Goal: Transaction & Acquisition: Purchase product/service

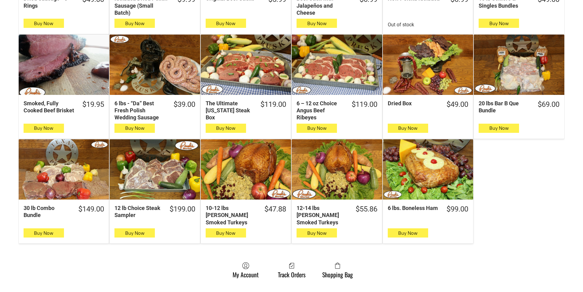
scroll to position [306, 0]
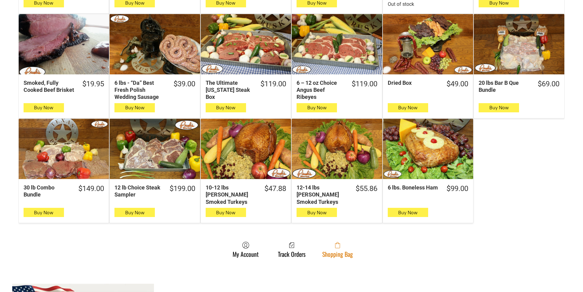
click at [321, 242] on link "Shopping Bag" at bounding box center [337, 249] width 37 height 16
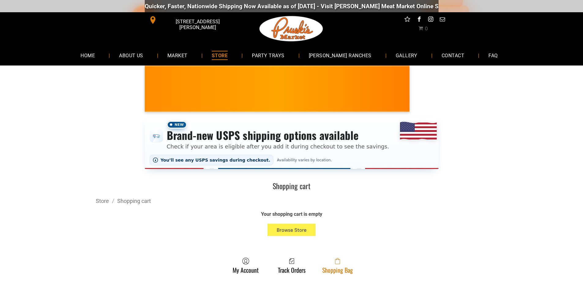
click at [331, 273] on link "Shopping Bag" at bounding box center [337, 265] width 37 height 16
click at [336, 267] on link "Shopping Bag" at bounding box center [337, 265] width 37 height 16
click at [349, 265] on span at bounding box center [337, 260] width 31 height 7
